Goal: Information Seeking & Learning: Check status

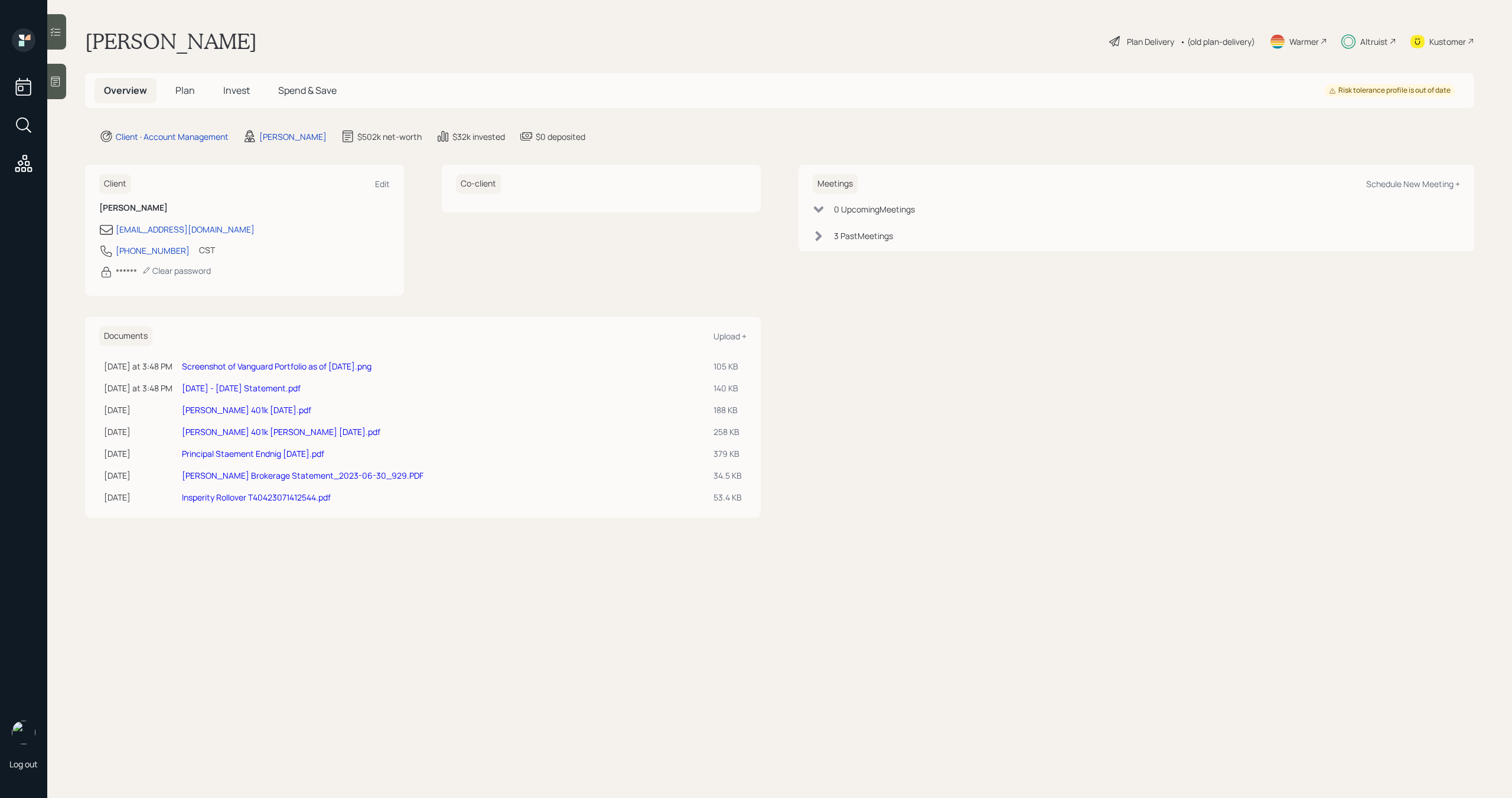
click at [302, 365] on link "Screenshot of Vanguard Portfolio as of 2025-08-19.png" at bounding box center [276, 366] width 189 height 12
click at [182, 90] on span "Plan" at bounding box center [185, 90] width 20 height 13
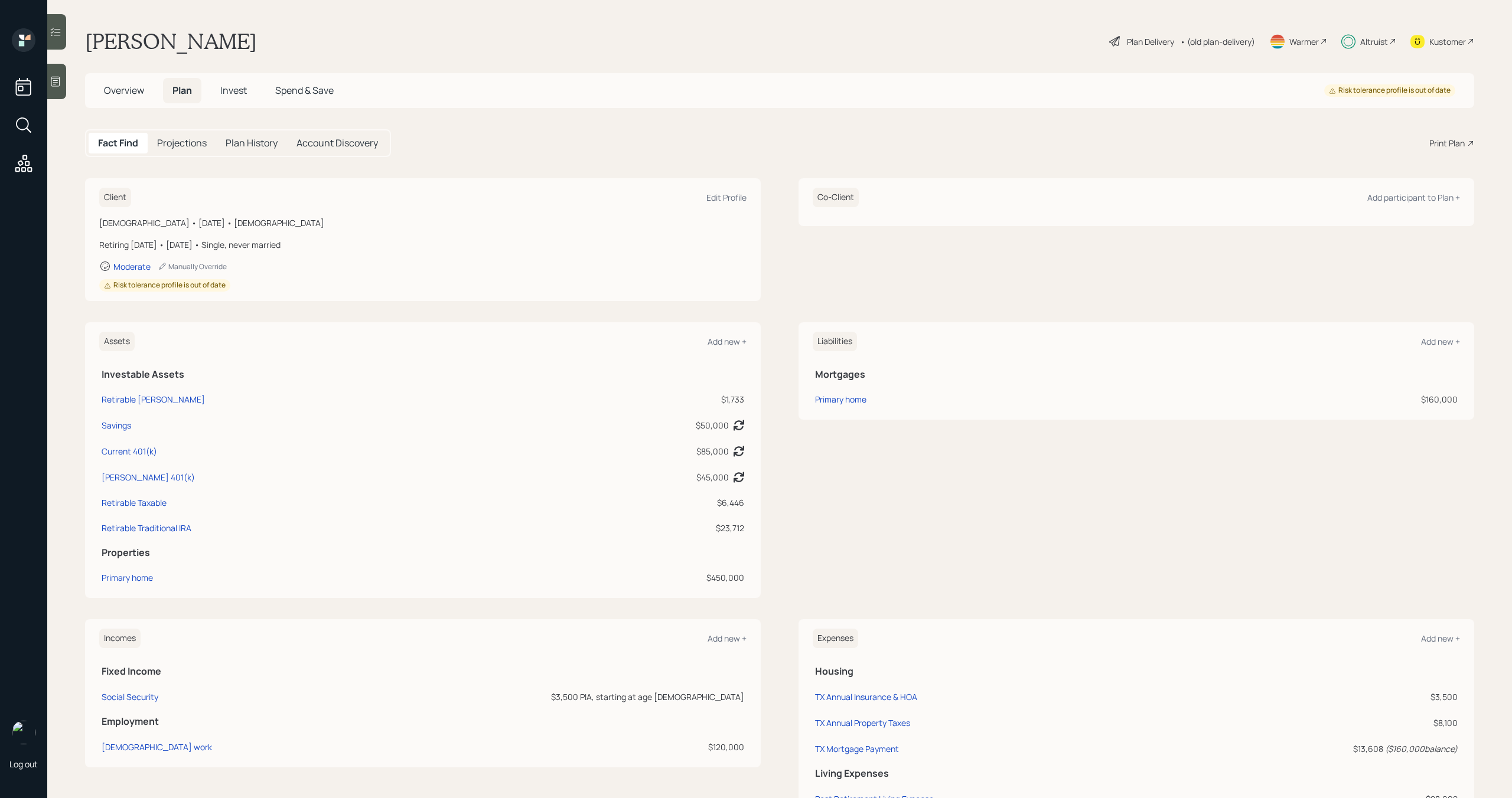
click at [1109, 43] on icon at bounding box center [1115, 41] width 11 height 11
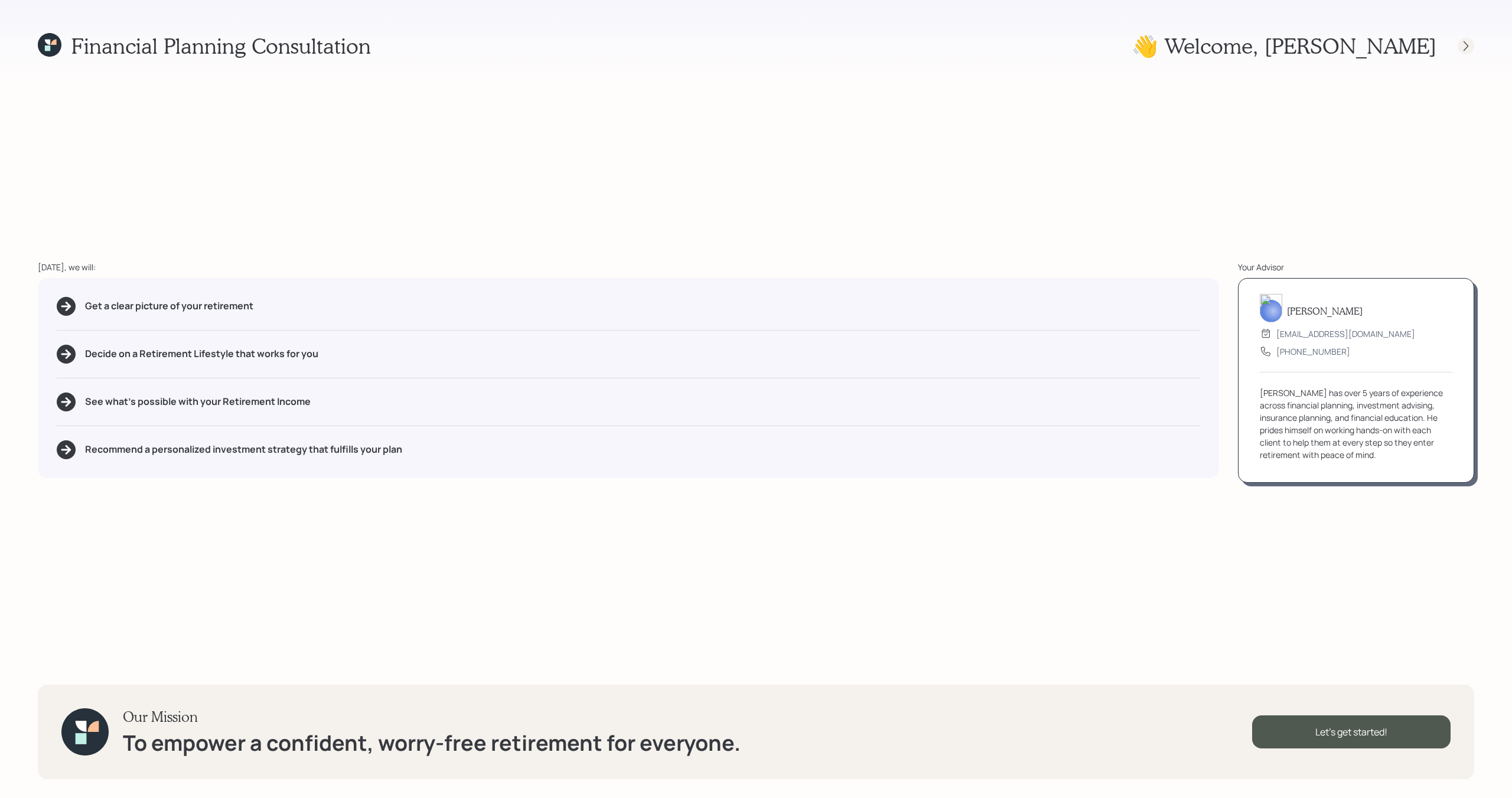
click at [1471, 43] on icon at bounding box center [1465, 45] width 12 height 12
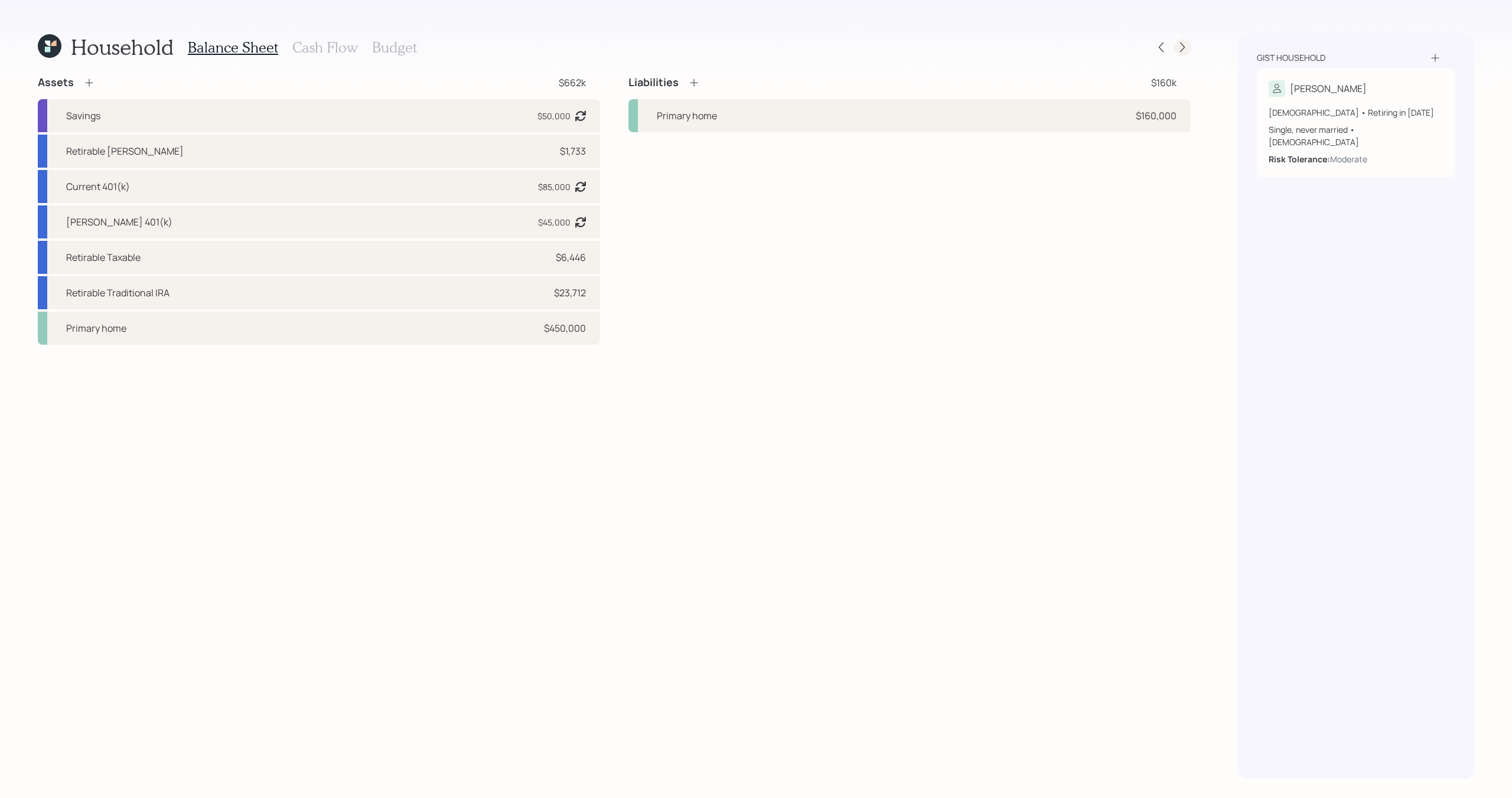
click at [1183, 44] on icon at bounding box center [1182, 47] width 12 height 12
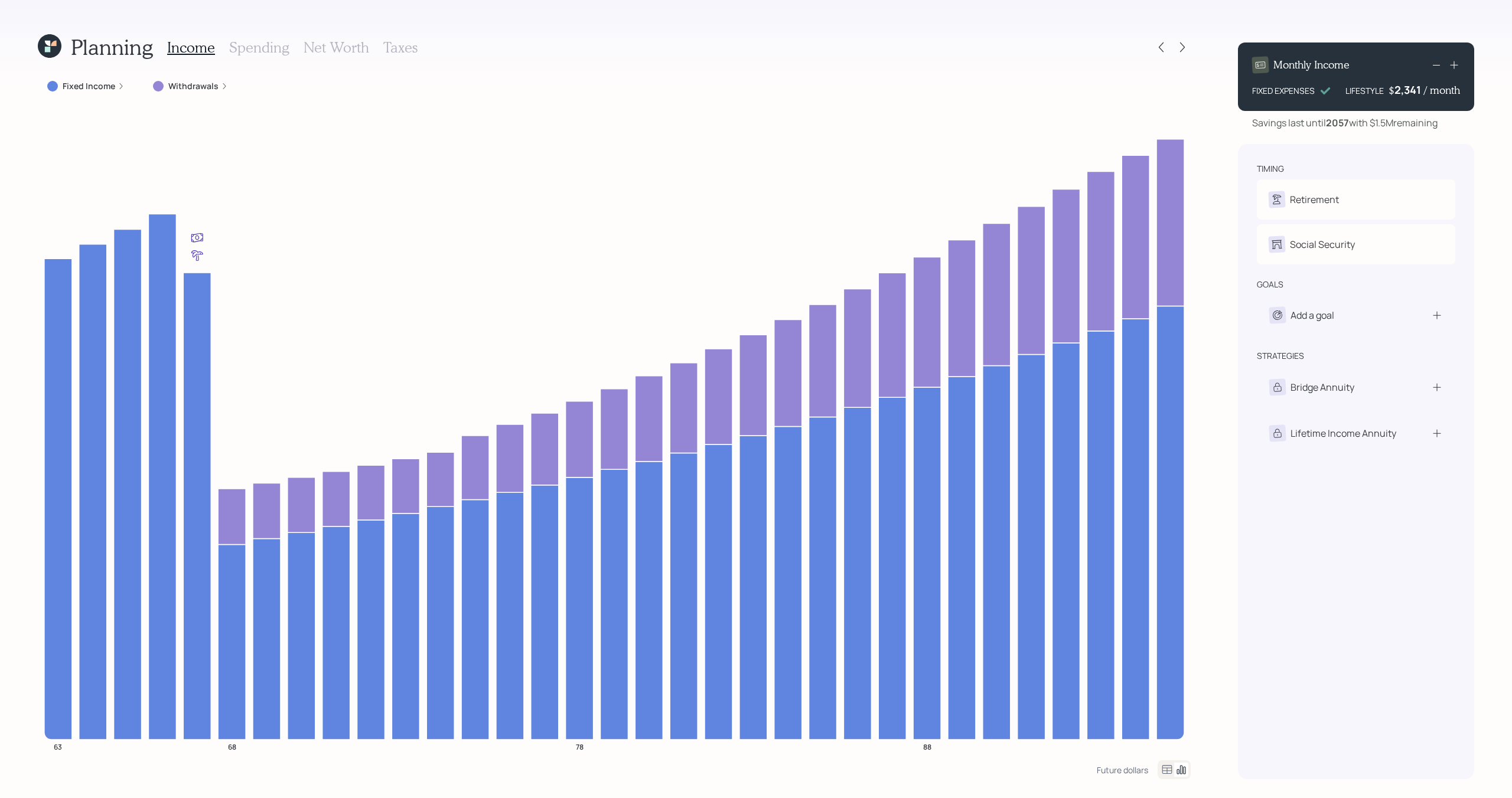
click at [1183, 44] on icon at bounding box center [1182, 47] width 12 height 12
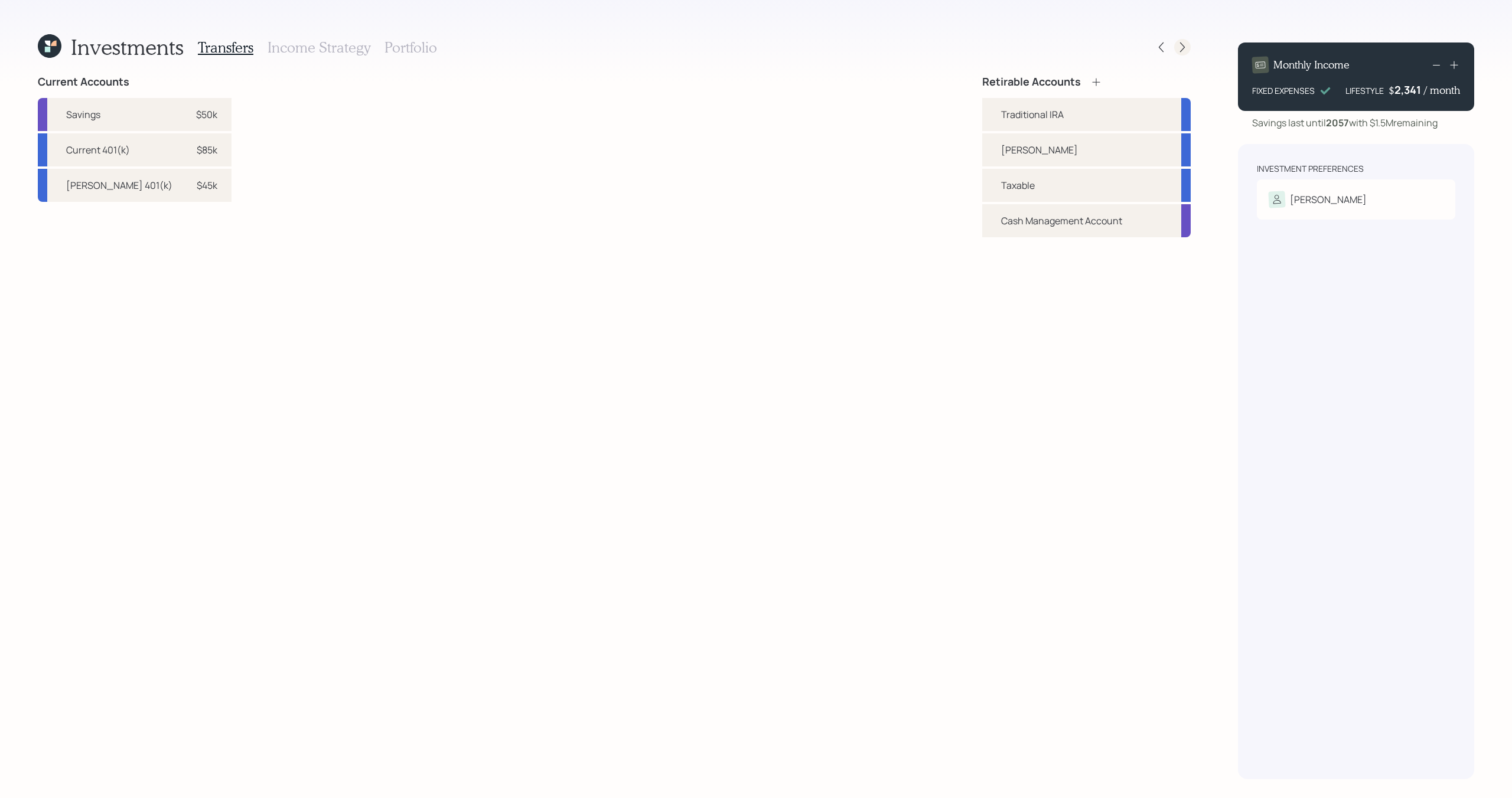
click at [1183, 45] on icon at bounding box center [1182, 47] width 12 height 12
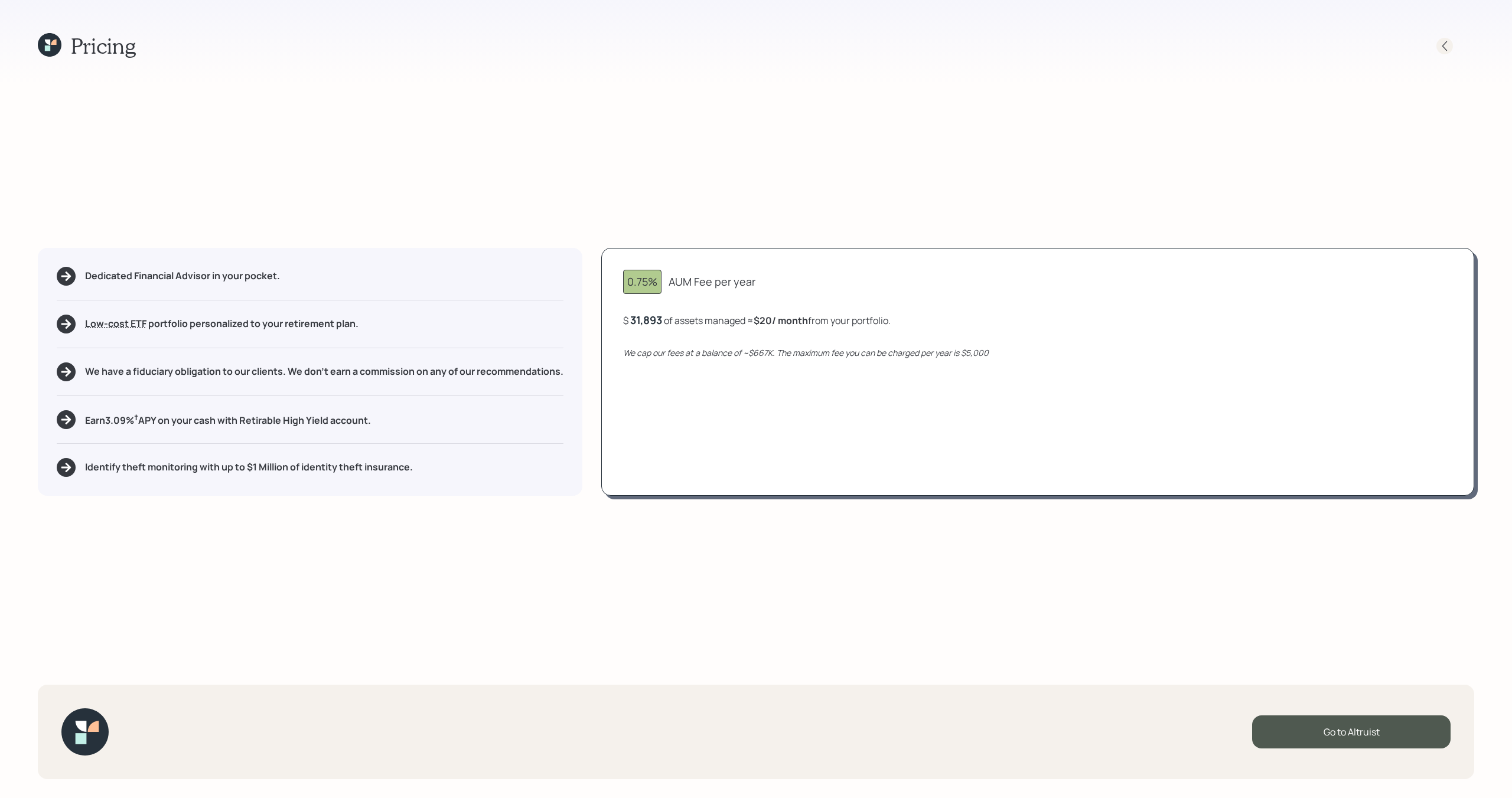
click at [1441, 50] on icon at bounding box center [1444, 45] width 12 height 12
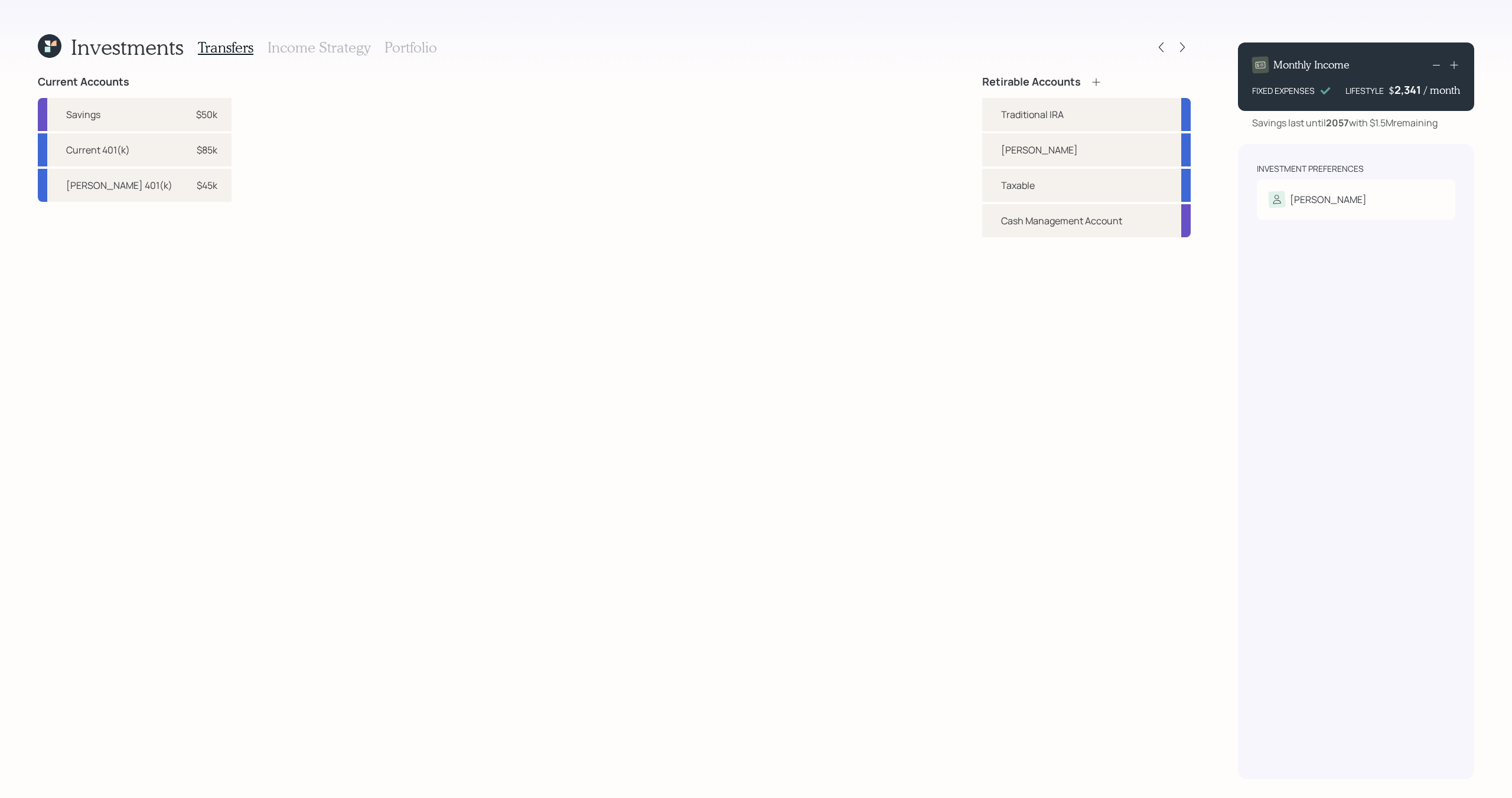
click at [400, 46] on h3 "Portfolio" at bounding box center [410, 47] width 52 height 17
